Goal: Task Accomplishment & Management: Manage account settings

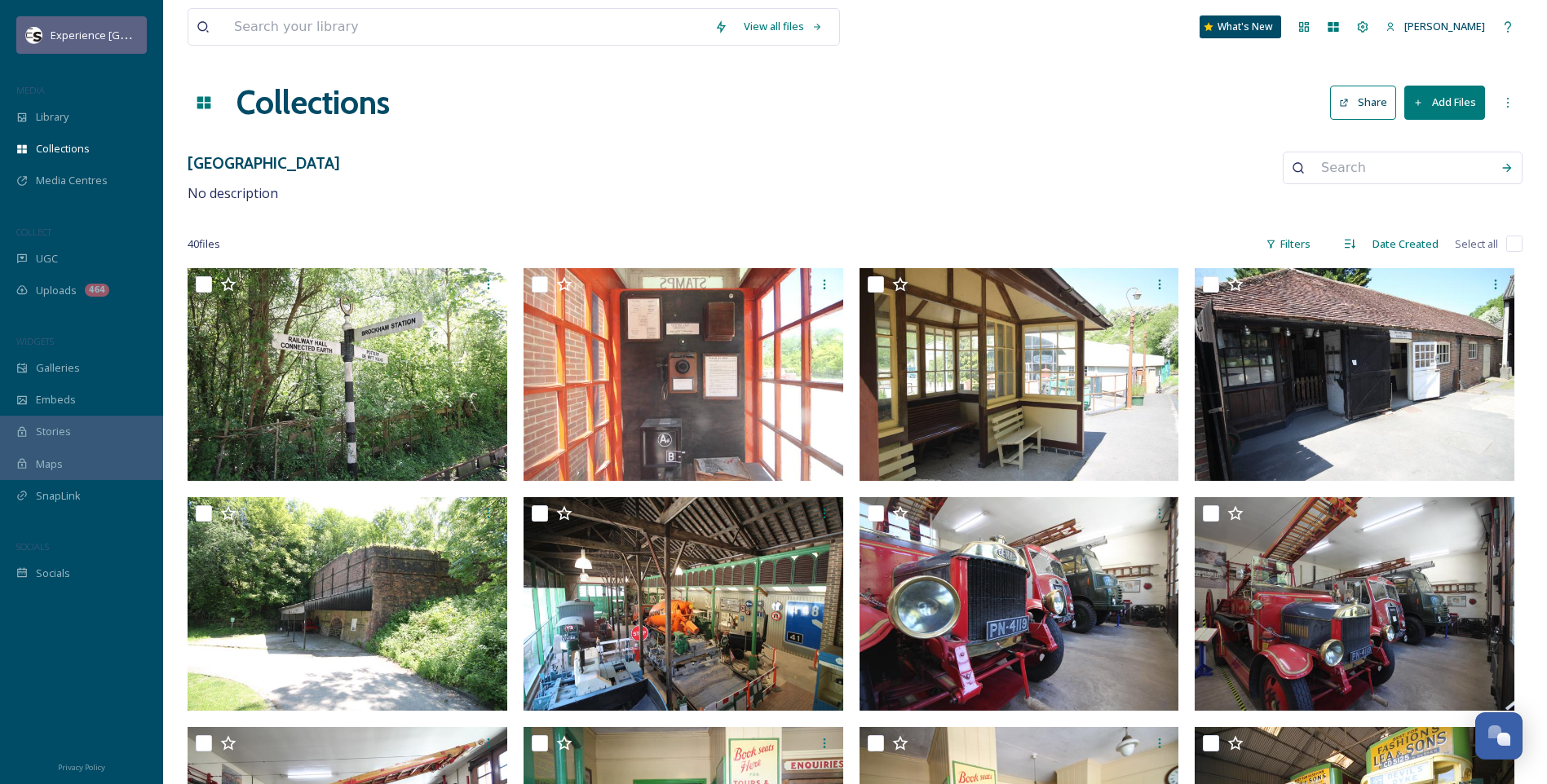
click at [76, 32] on span "Experience [GEOGRAPHIC_DATA]" at bounding box center [131, 34] width 161 height 15
click at [1246, 29] on icon at bounding box center [1363, 27] width 11 height 11
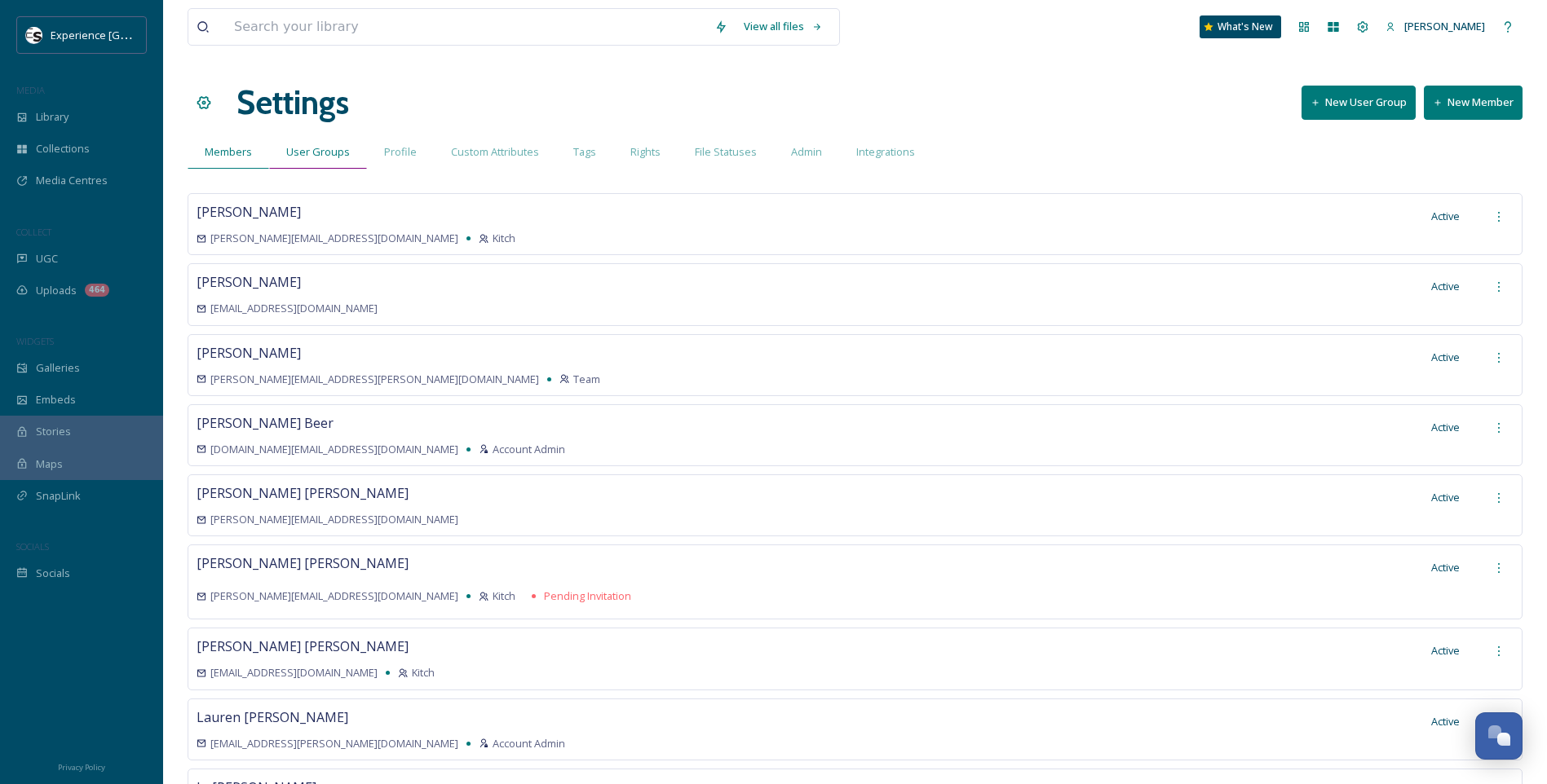
click at [303, 150] on span "User Groups" at bounding box center [318, 151] width 64 height 15
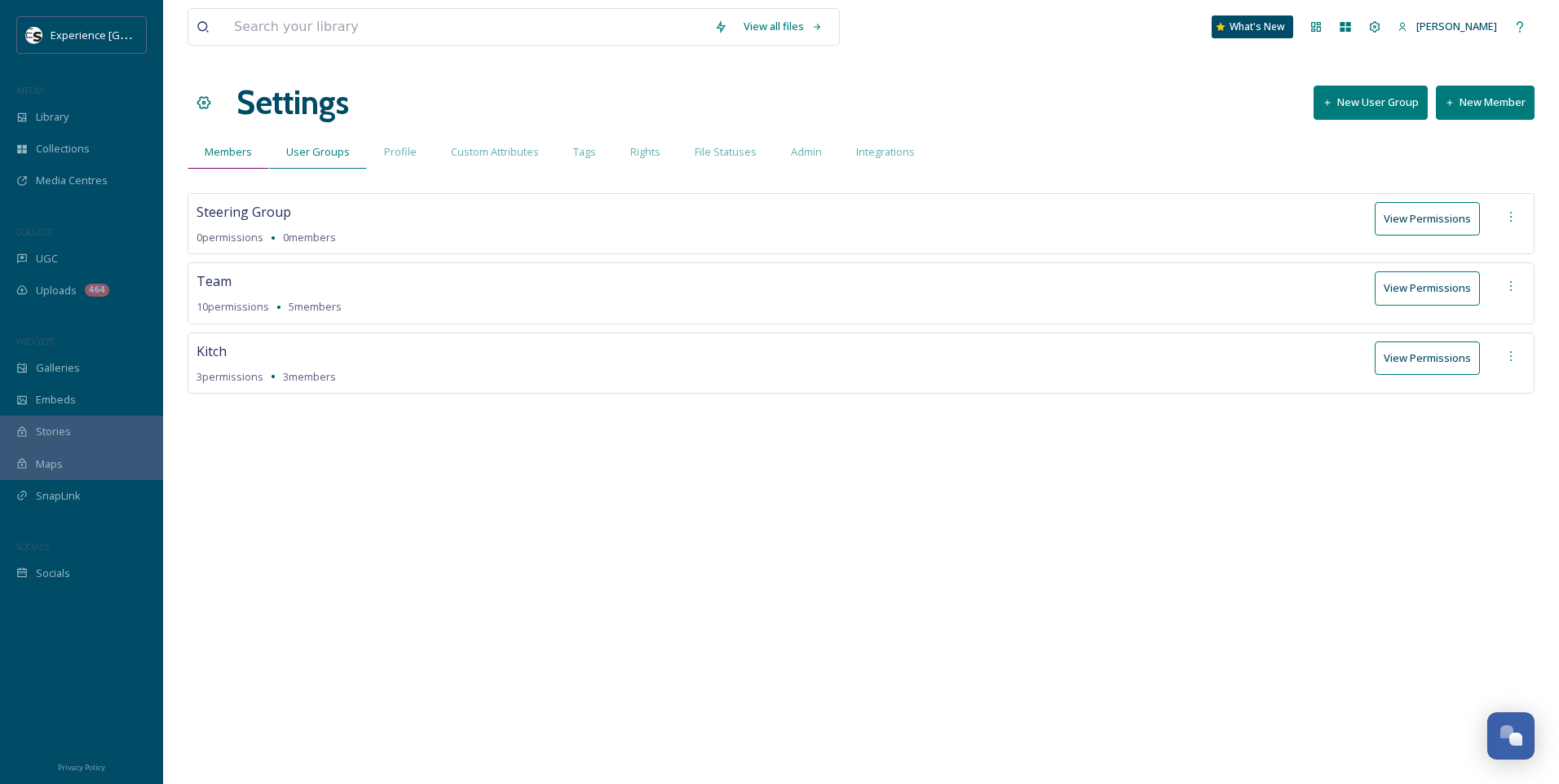
click at [236, 159] on span "Members" at bounding box center [228, 151] width 47 height 15
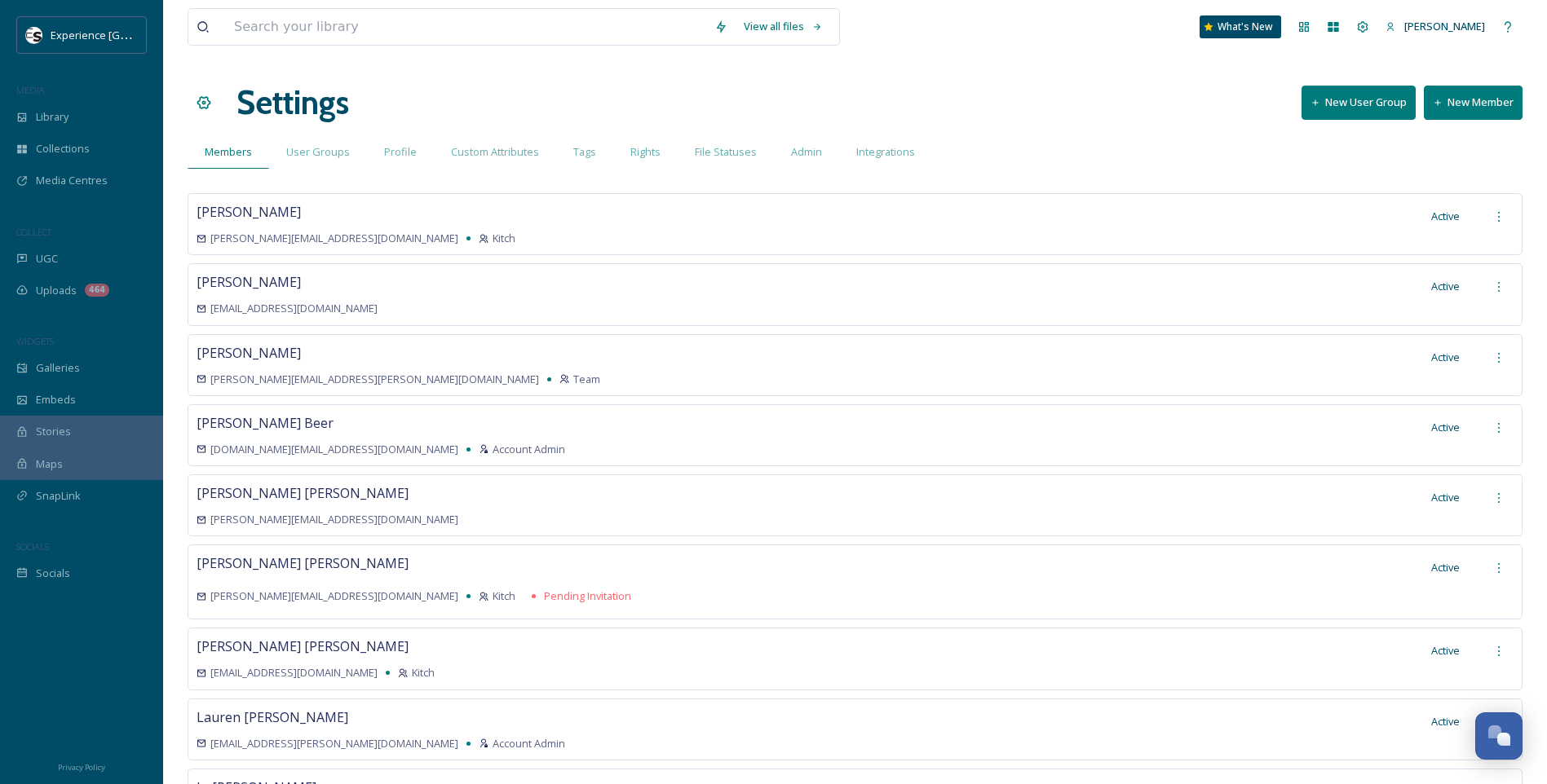
click at [1246, 110] on button "New Member" at bounding box center [1473, 102] width 98 height 33
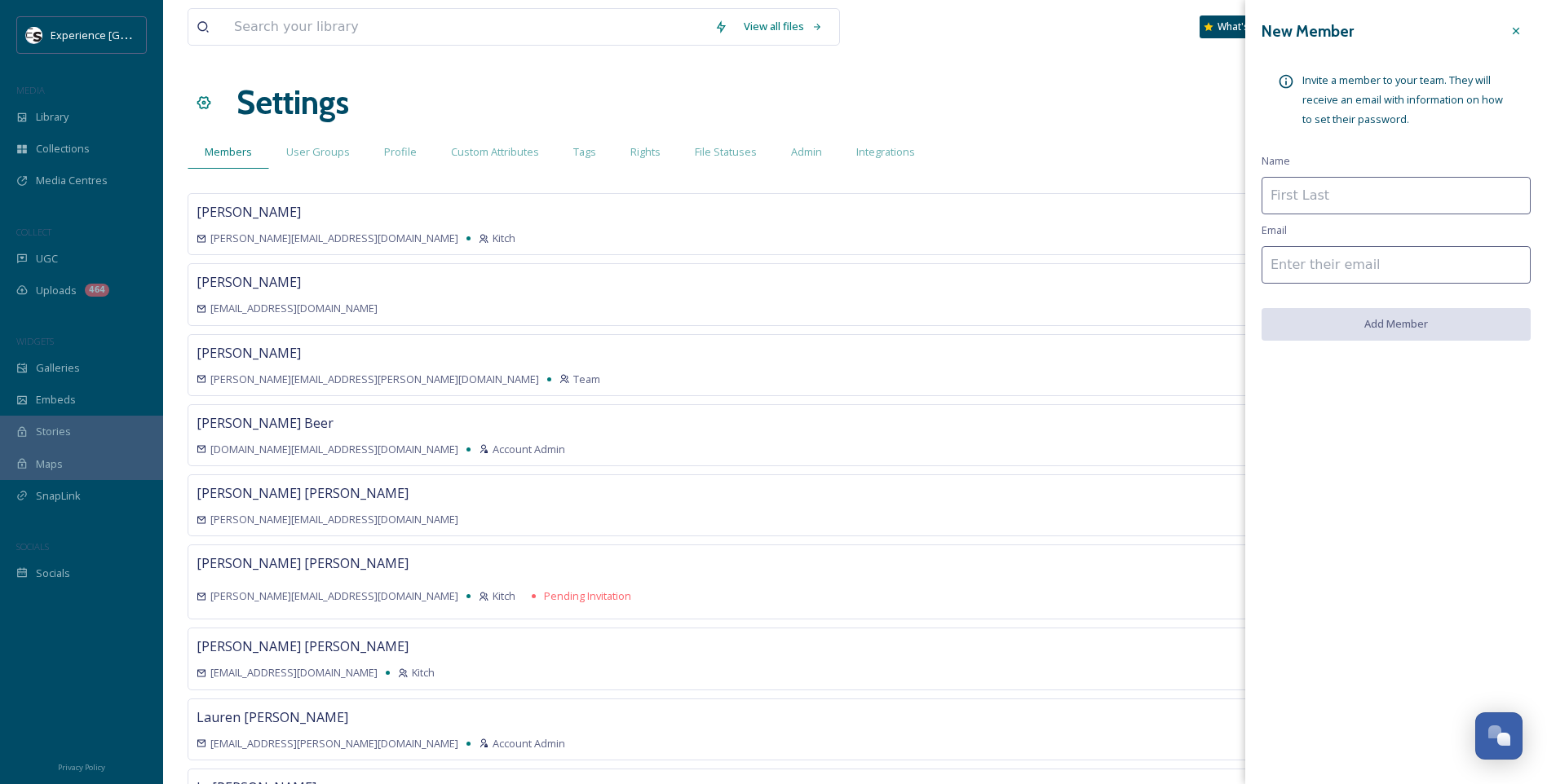
click at [1246, 193] on input at bounding box center [1396, 196] width 270 height 38
type input "[PERSON_NAME]"
click at [1246, 247] on input at bounding box center [1396, 265] width 270 height 38
drag, startPoint x: 1312, startPoint y: 264, endPoint x: 1428, endPoint y: 289, distance: 118.7
click at [1246, 264] on input at bounding box center [1396, 265] width 270 height 38
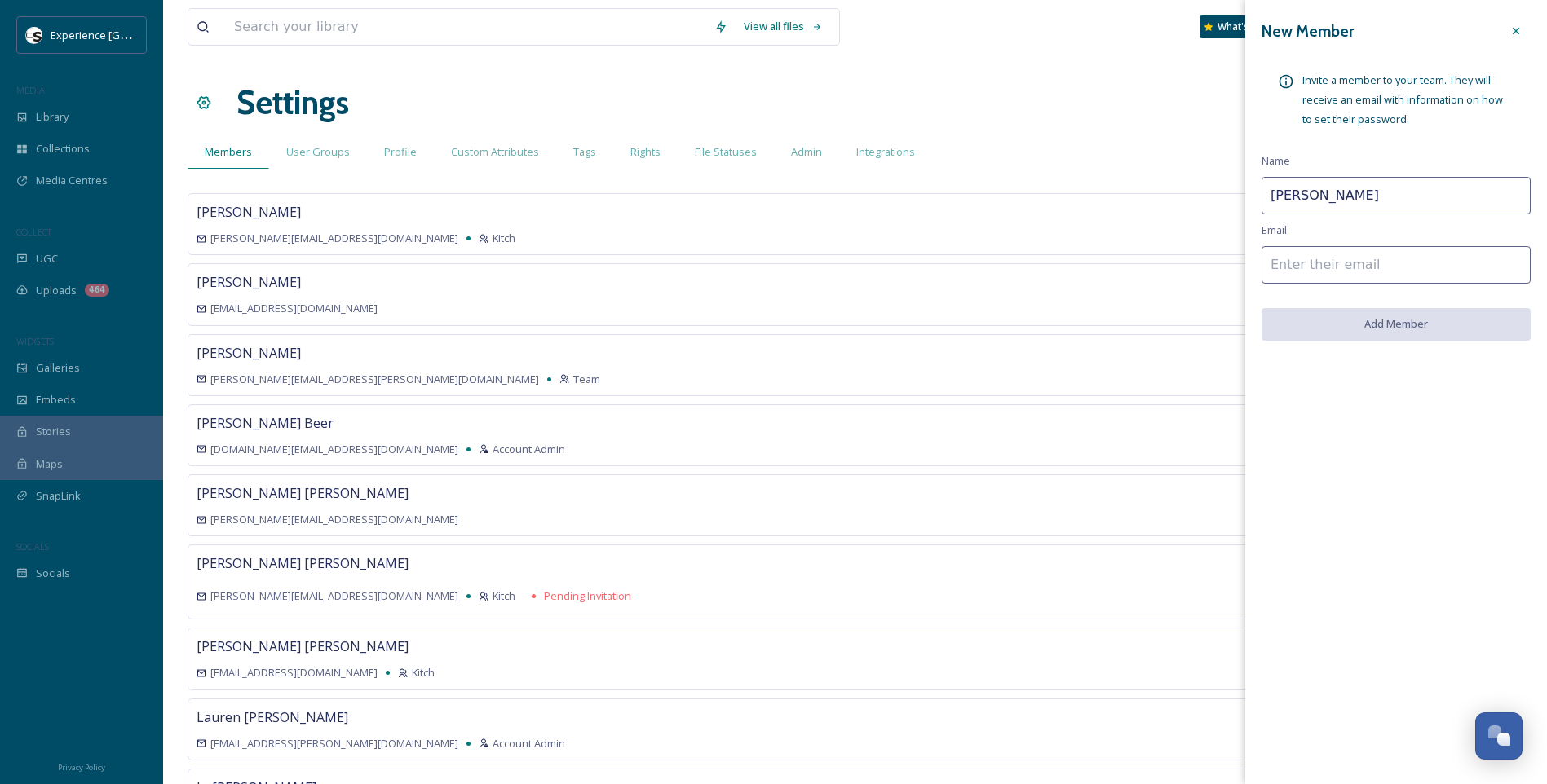
paste input "[PERSON_NAME][EMAIL_ADDRESS][PERSON_NAME][DOMAIN_NAME]"
type input "[PERSON_NAME][EMAIL_ADDRESS][PERSON_NAME][DOMAIN_NAME]"
click at [1246, 330] on button "Add Member" at bounding box center [1396, 324] width 270 height 33
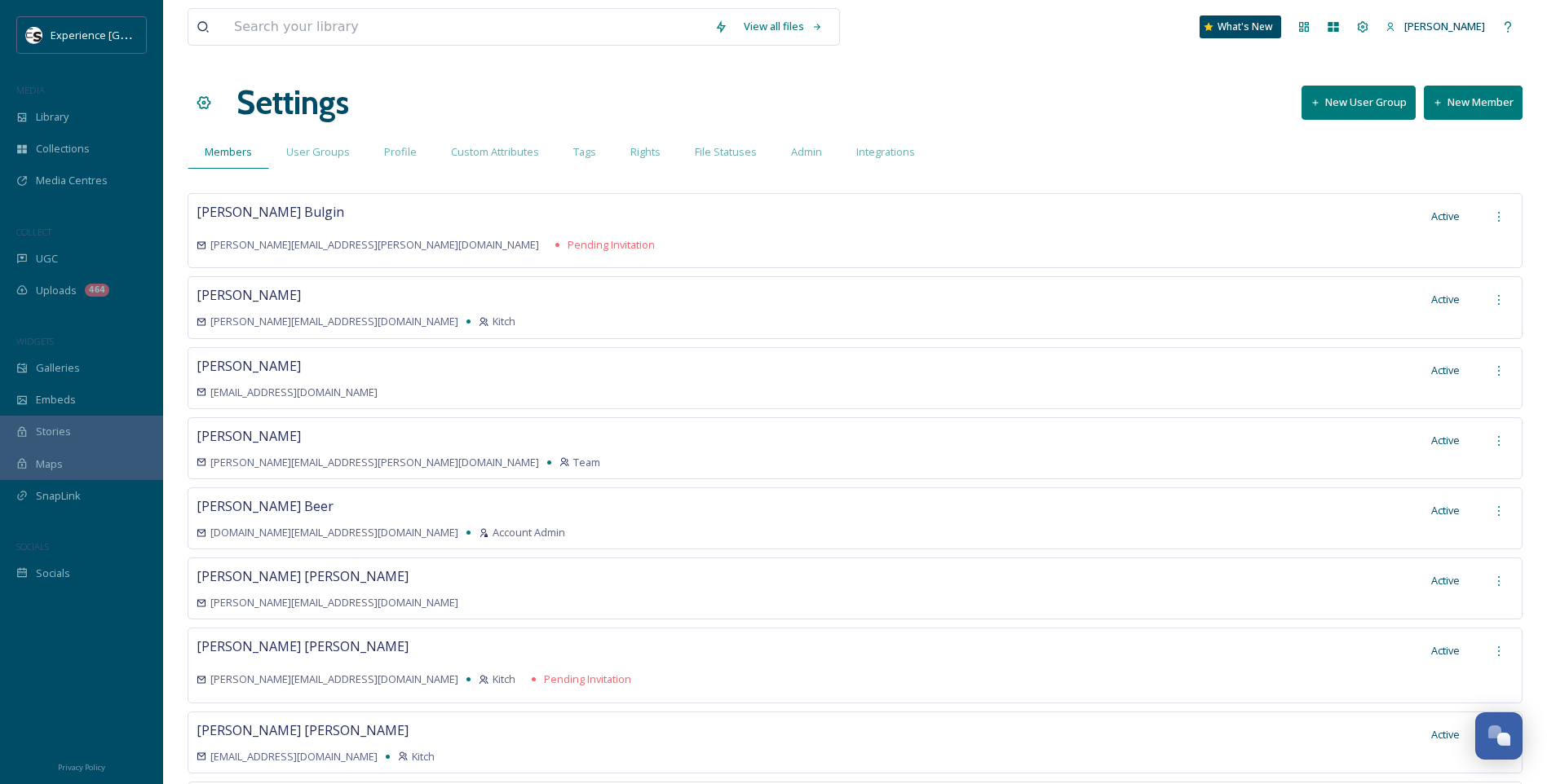
click at [1246, 222] on icon at bounding box center [1499, 216] width 13 height 13
click at [1246, 384] on span "Edit User Group" at bounding box center [1417, 379] width 78 height 15
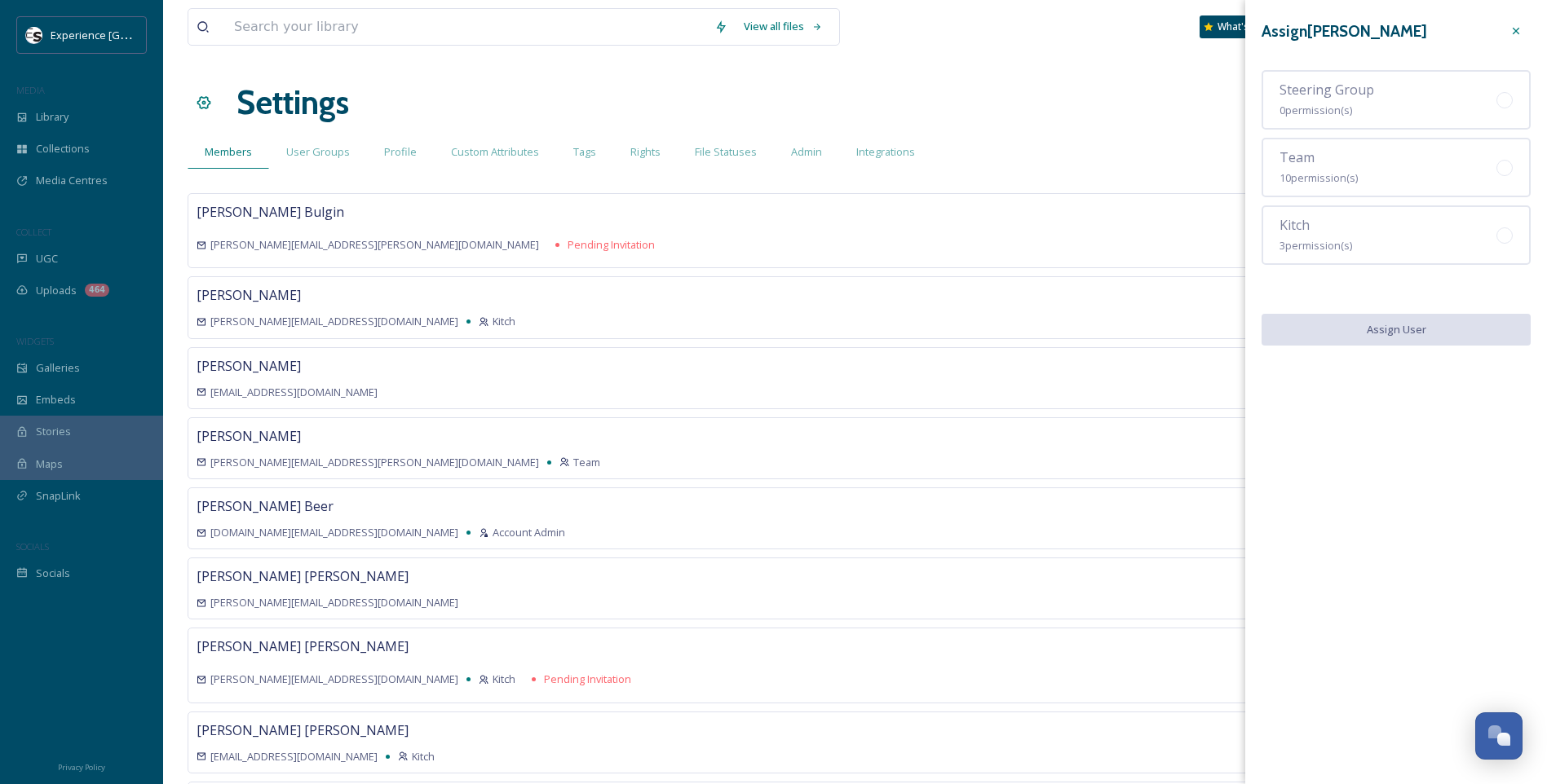
click at [1246, 30] on icon at bounding box center [1515, 31] width 6 height 6
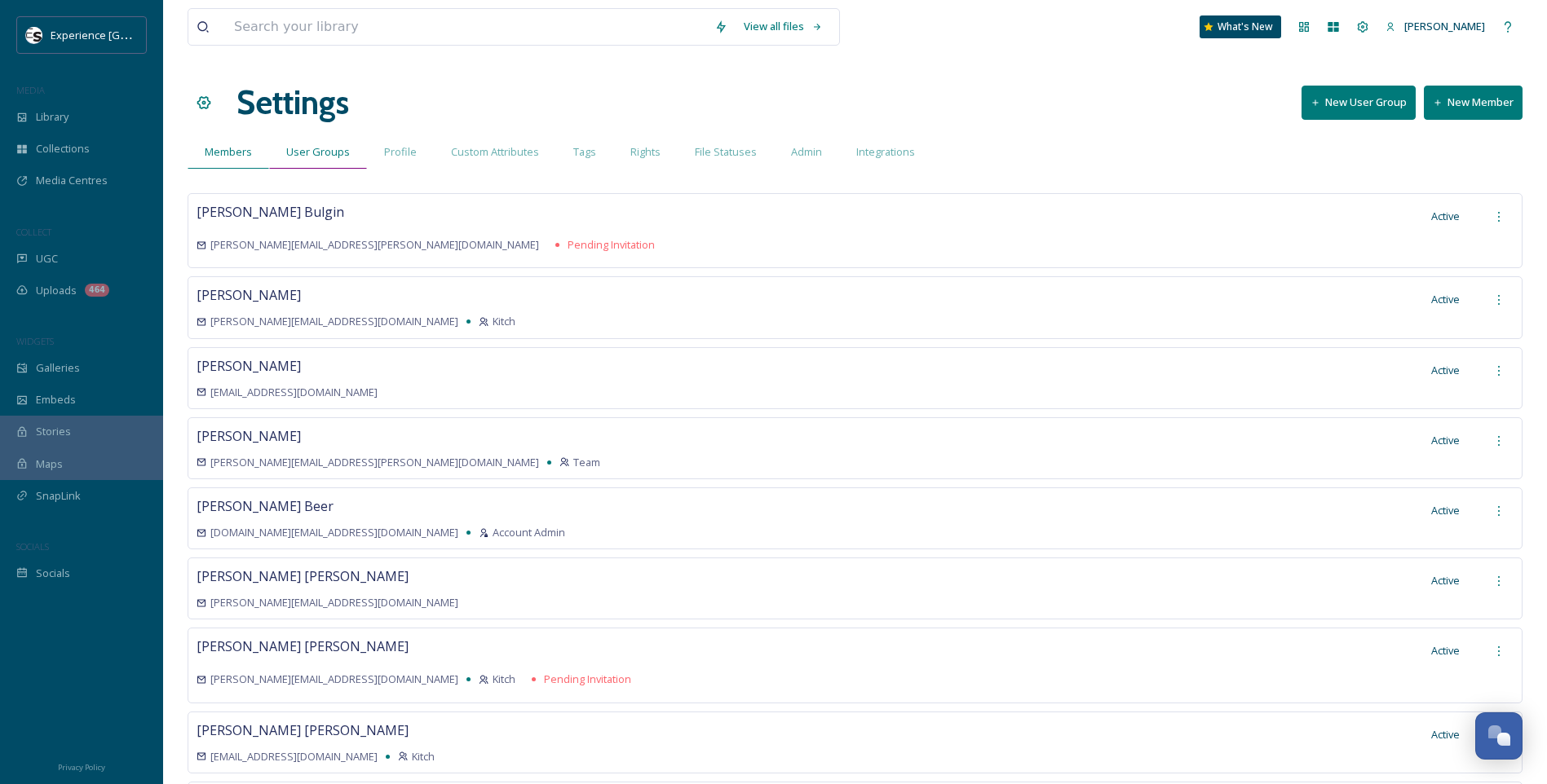
click at [362, 160] on div "User Groups" at bounding box center [318, 151] width 98 height 33
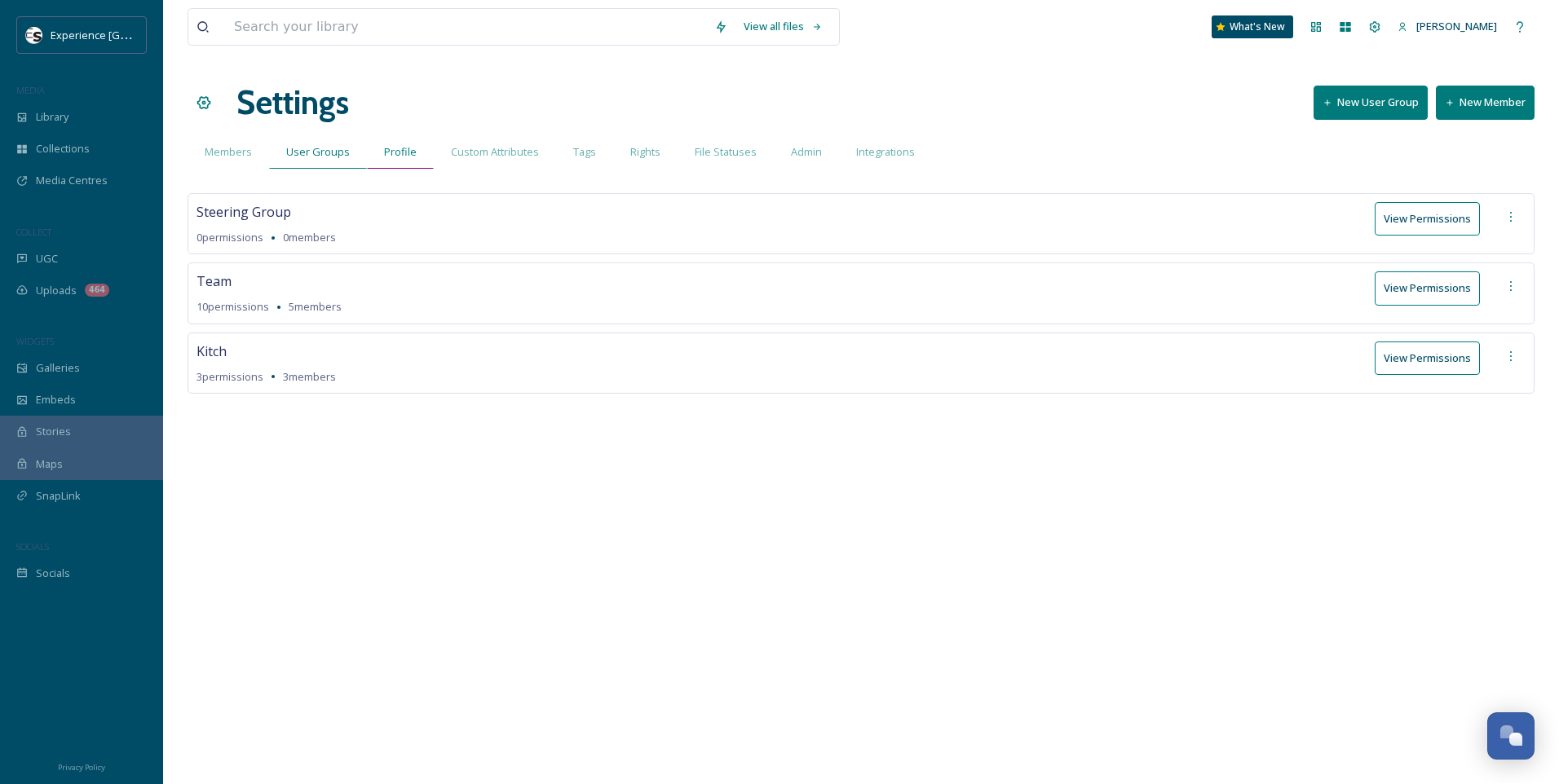
click at [388, 156] on span "Profile" at bounding box center [400, 151] width 32 height 15
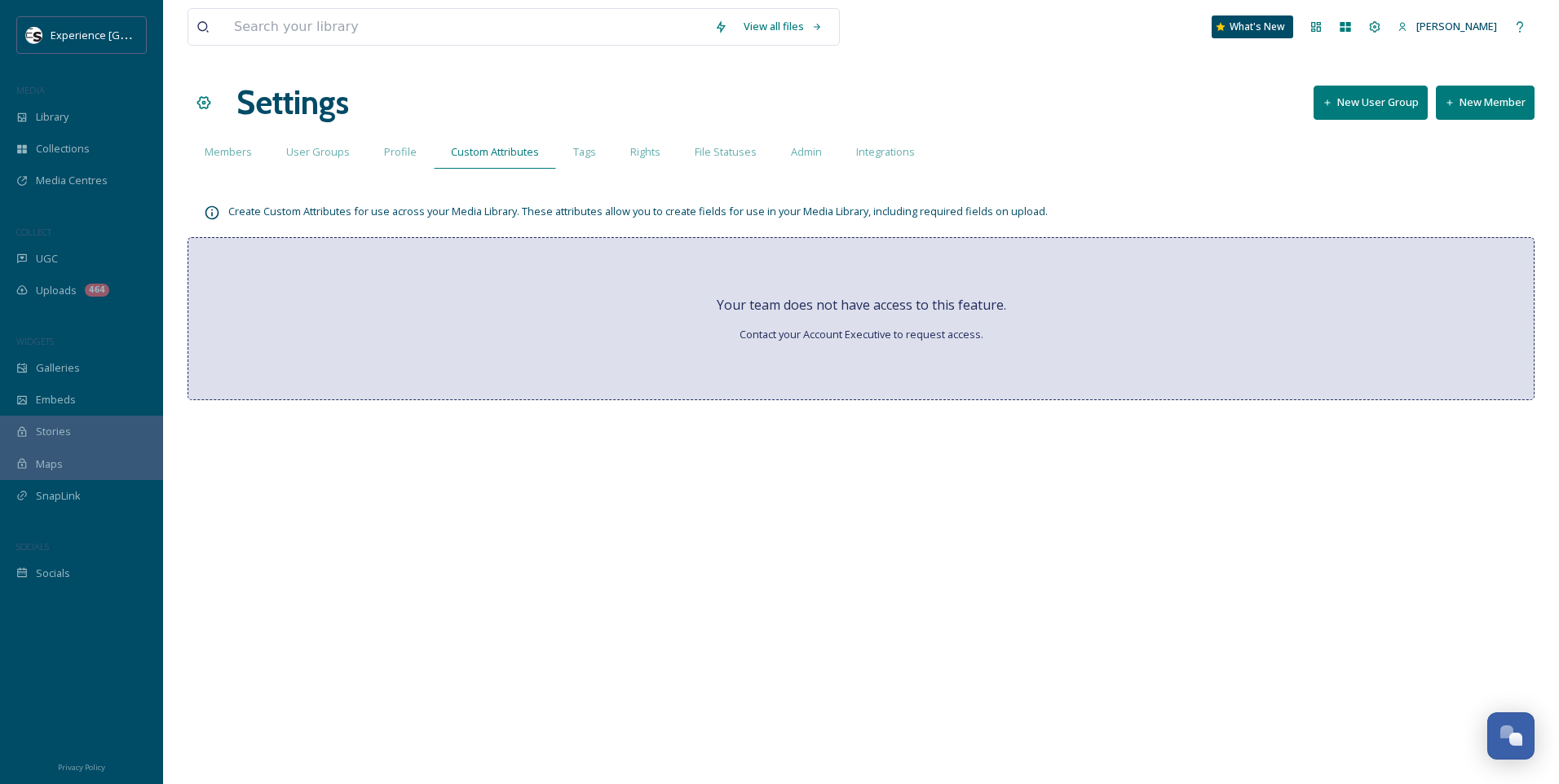
click at [586, 148] on span "Tags" at bounding box center [584, 151] width 23 height 15
click at [722, 154] on span "File Statuses" at bounding box center [725, 151] width 62 height 15
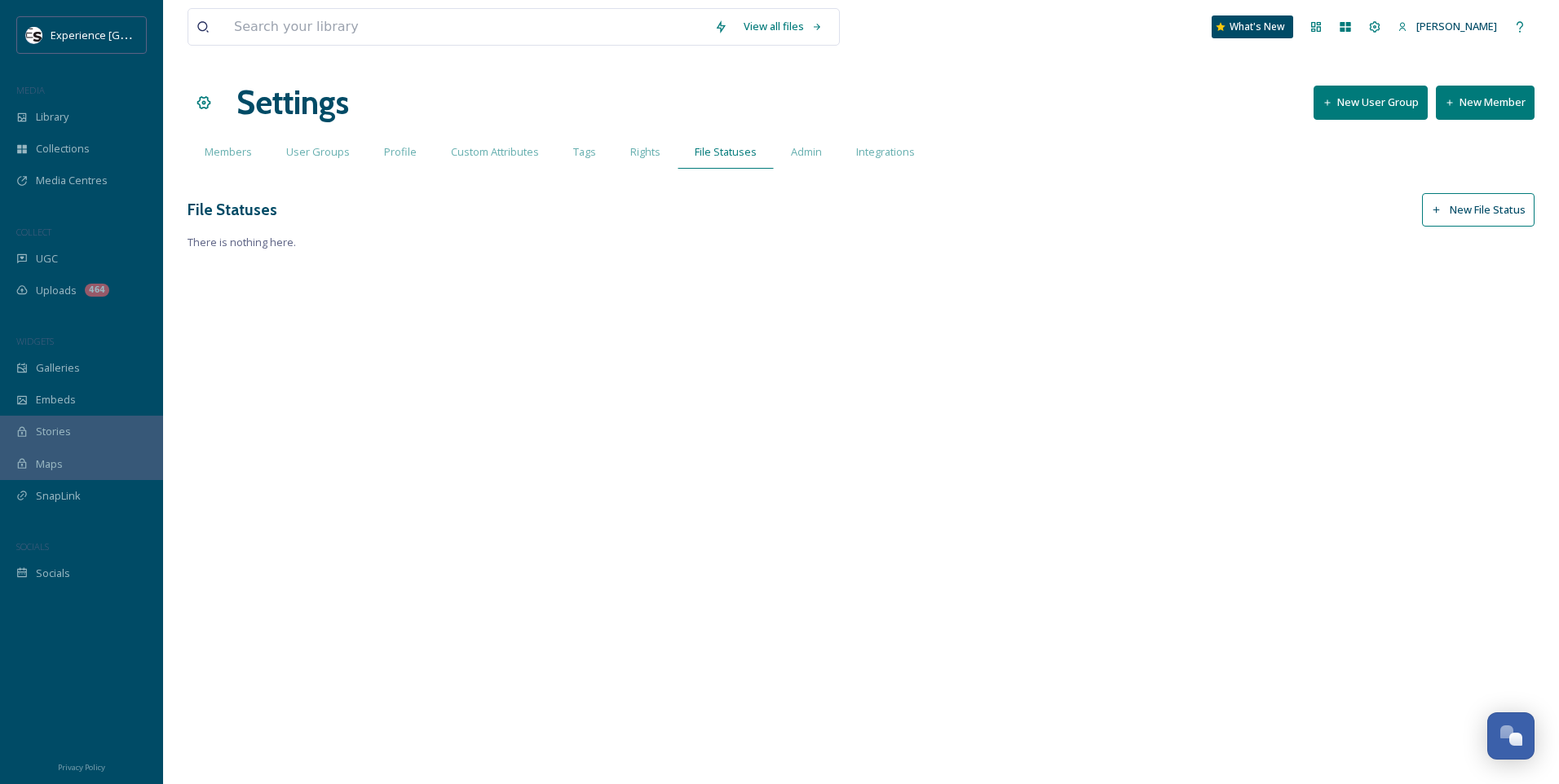
click at [210, 145] on span "Members" at bounding box center [228, 151] width 47 height 15
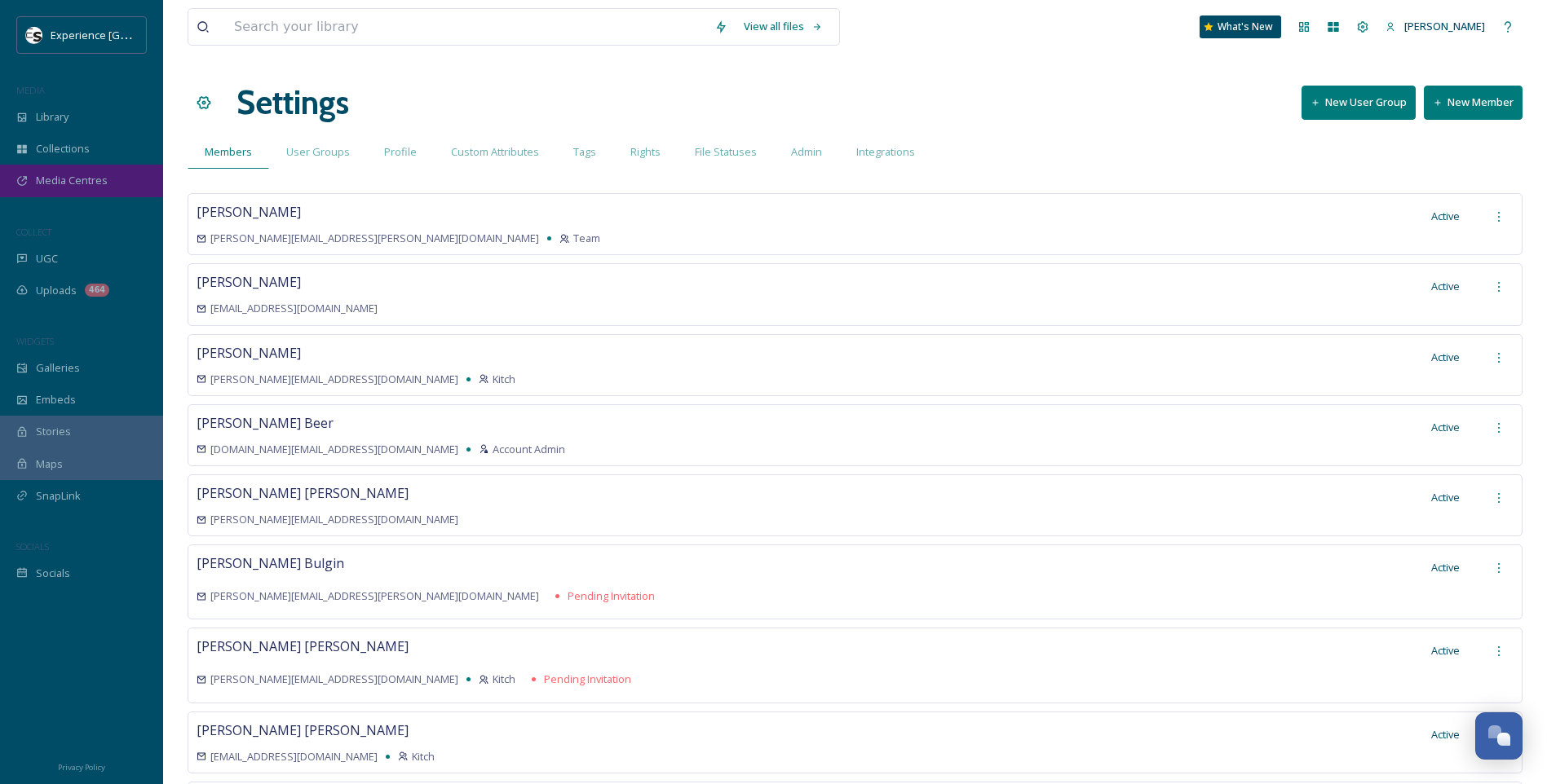
click at [33, 182] on div "Media Centres" at bounding box center [81, 180] width 163 height 32
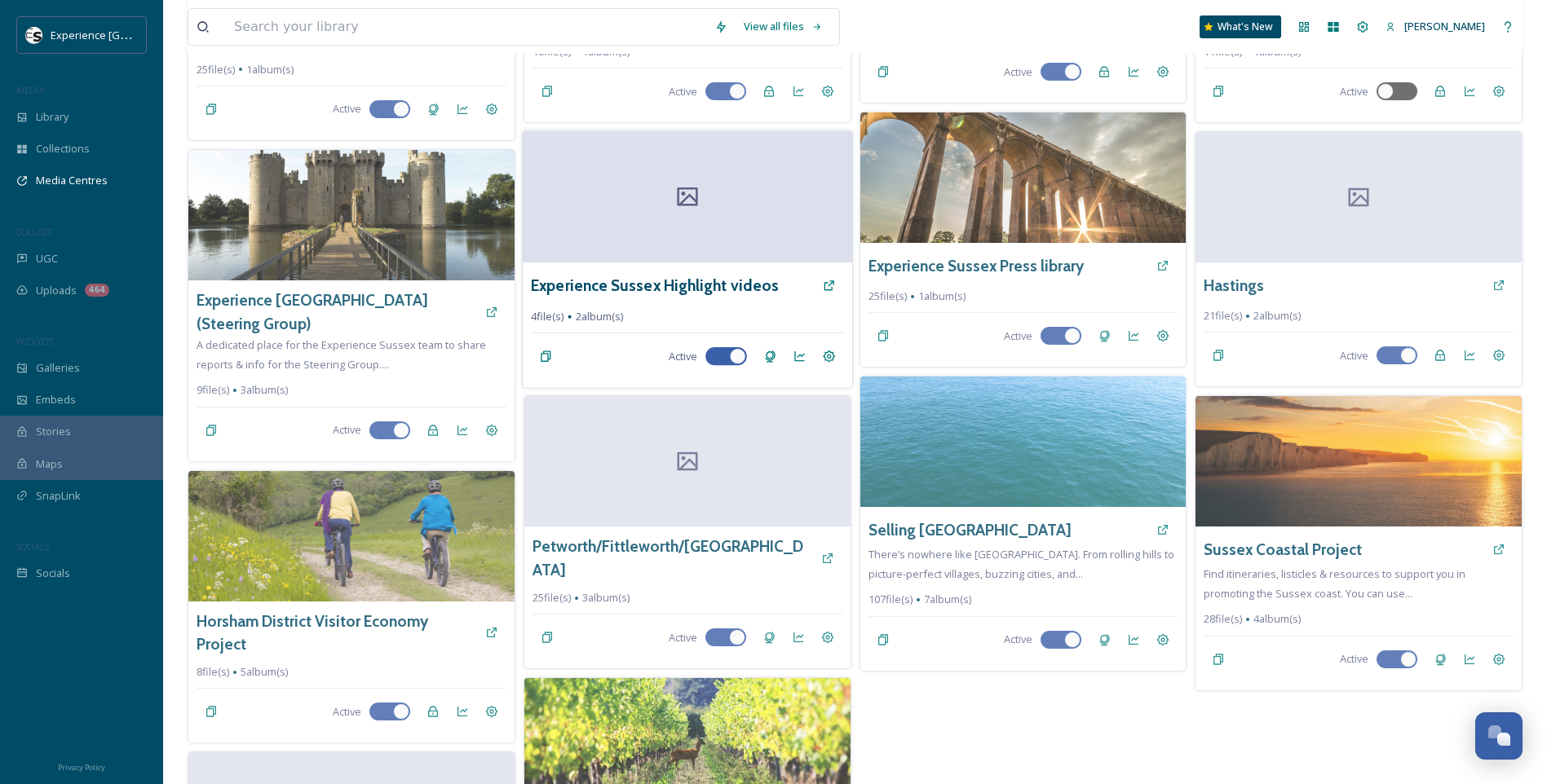
scroll to position [407, 0]
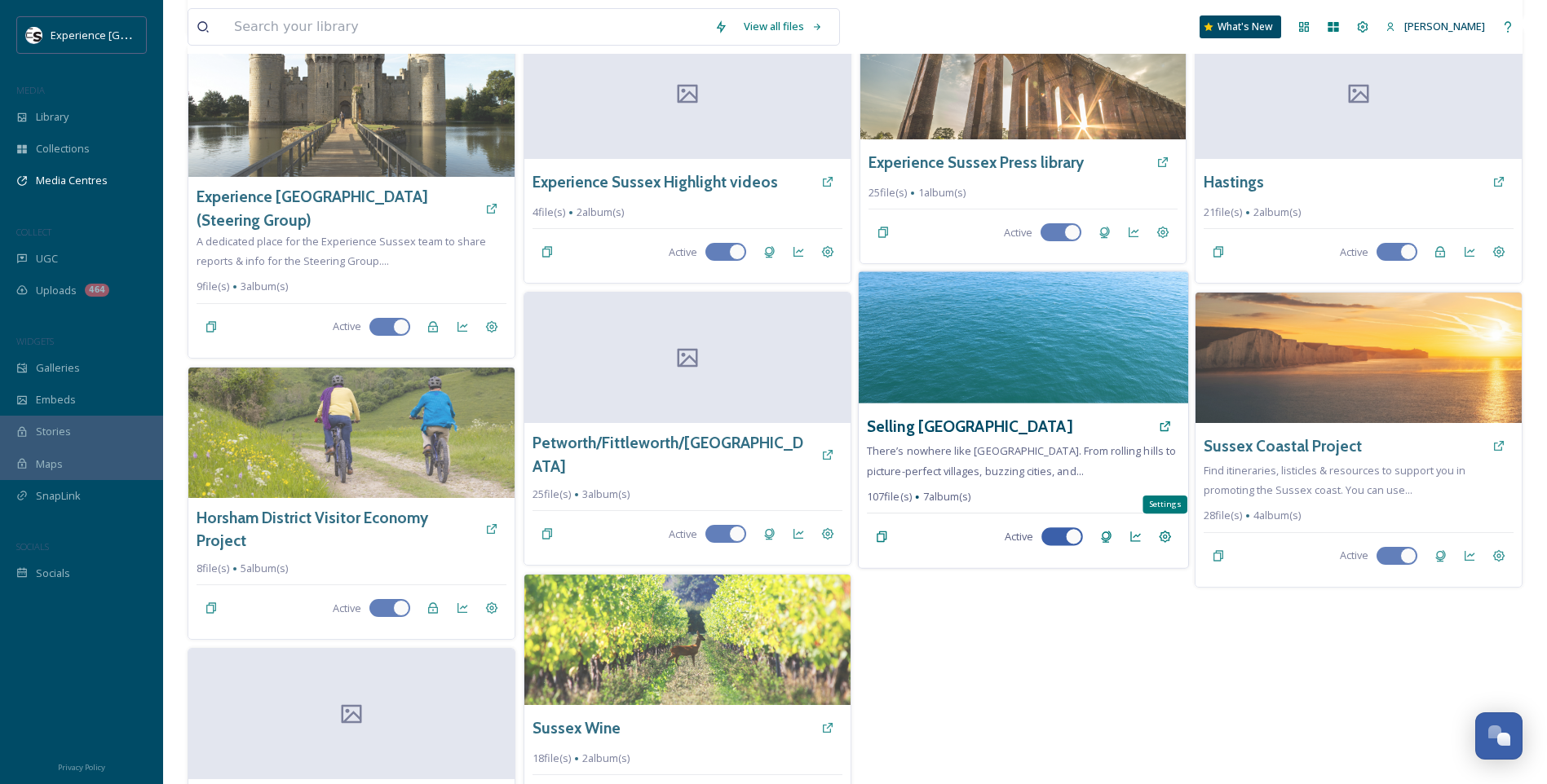
click at [1172, 540] on div "Settings" at bounding box center [1165, 537] width 30 height 30
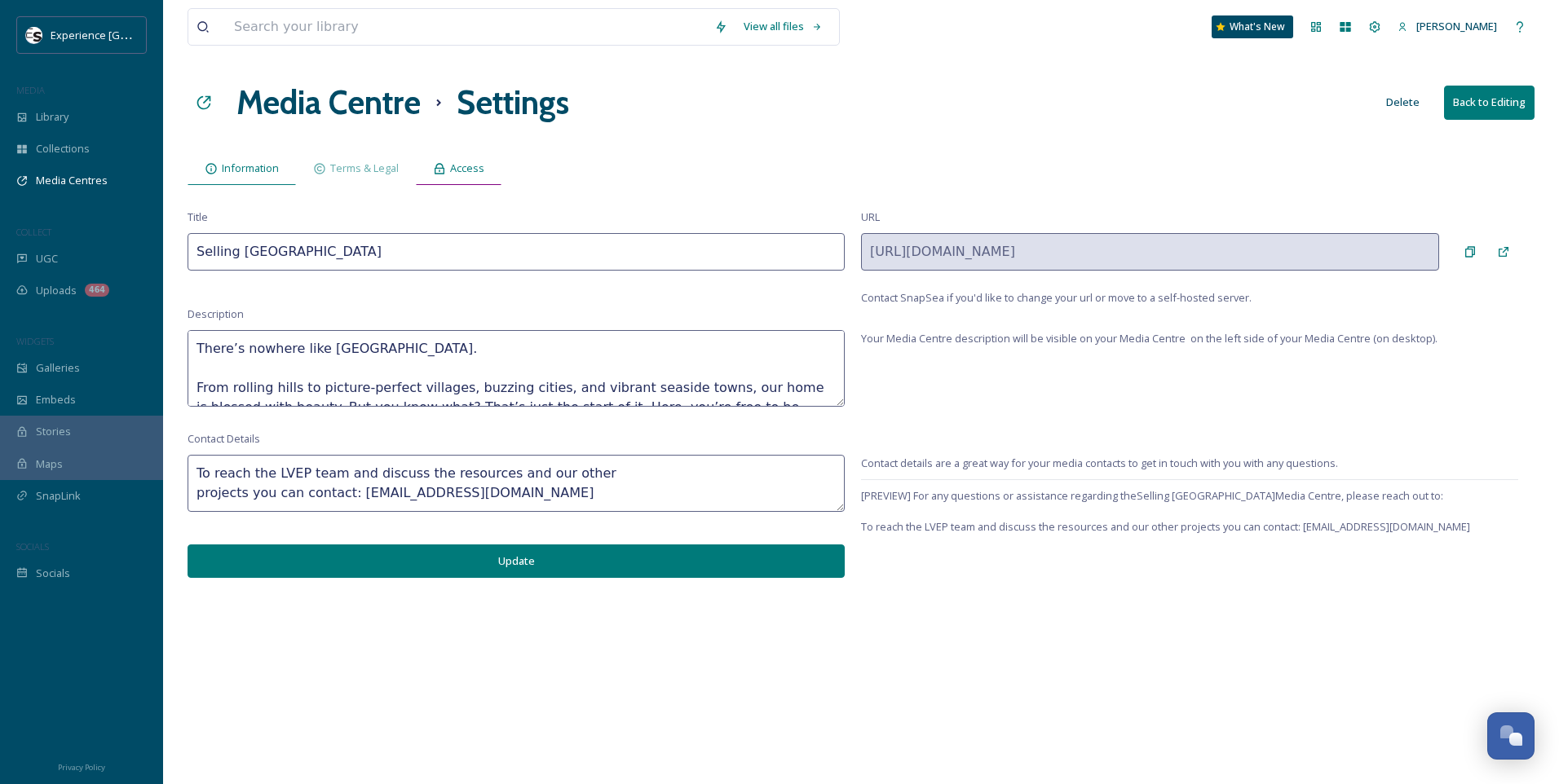
click at [460, 168] on span "Access" at bounding box center [467, 168] width 34 height 15
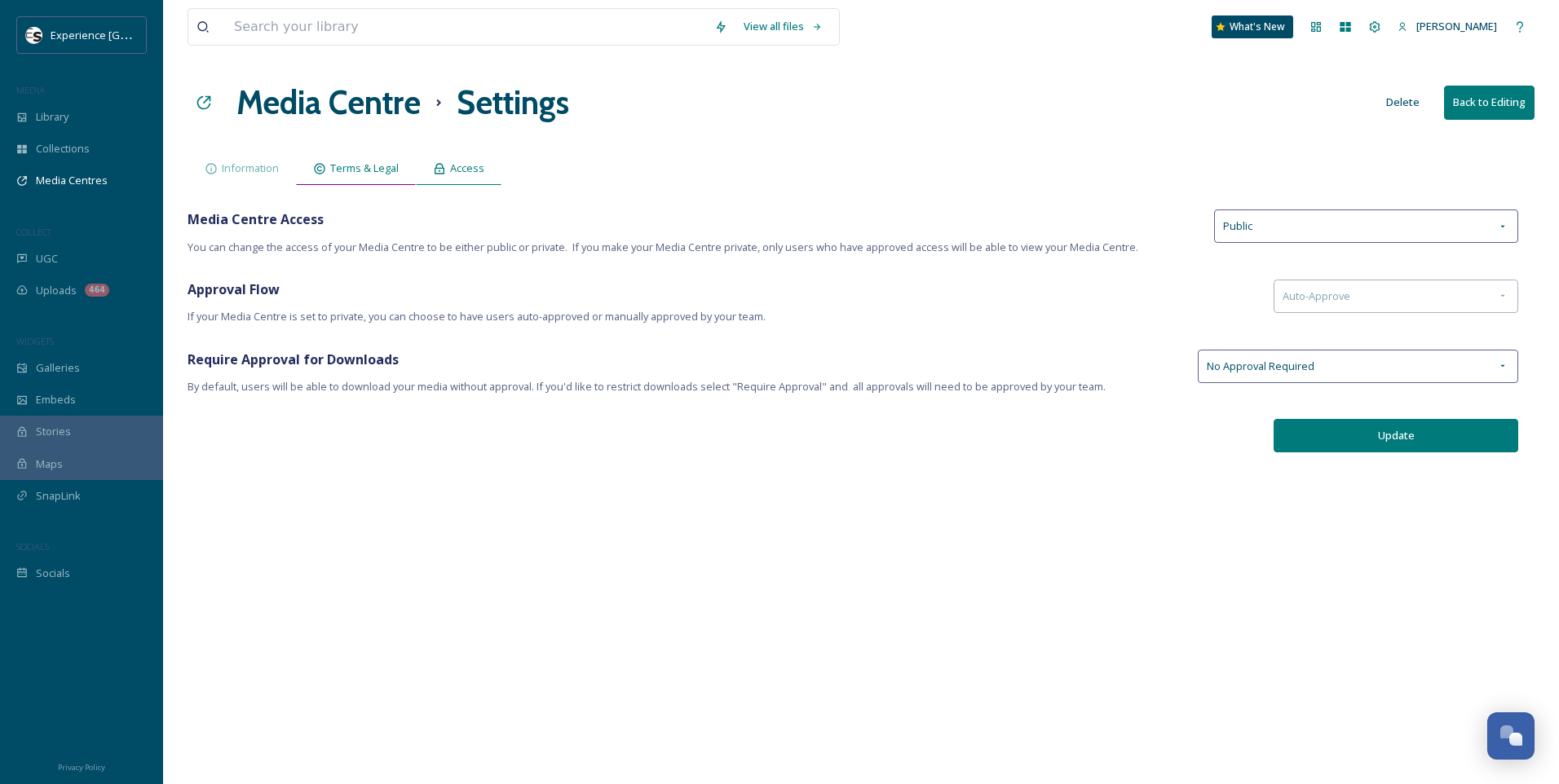
click at [381, 167] on span "Terms & Legal" at bounding box center [364, 168] width 68 height 15
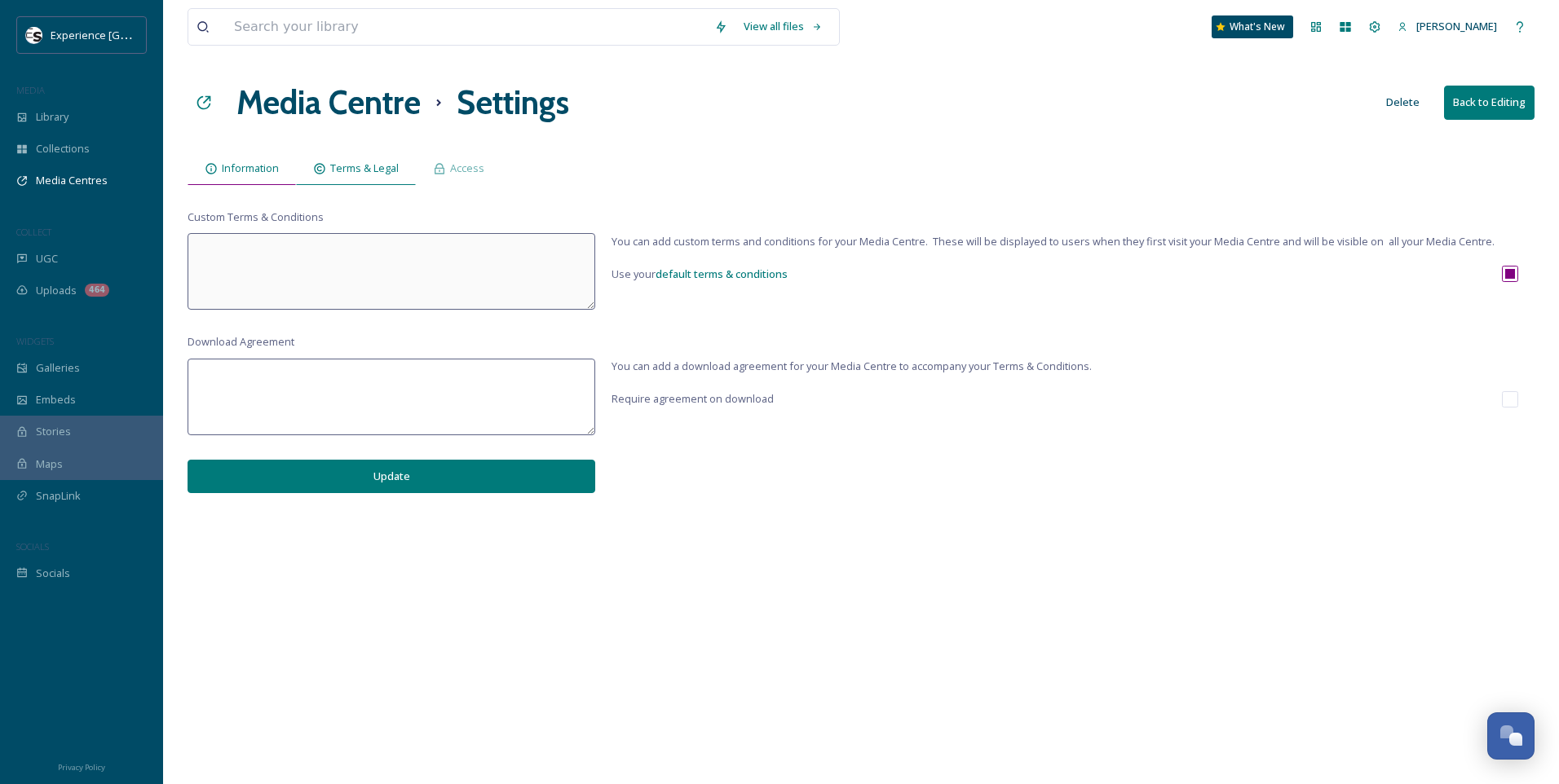
click at [242, 163] on span "Information" at bounding box center [250, 168] width 57 height 15
